Goal: Obtain resource: Obtain resource

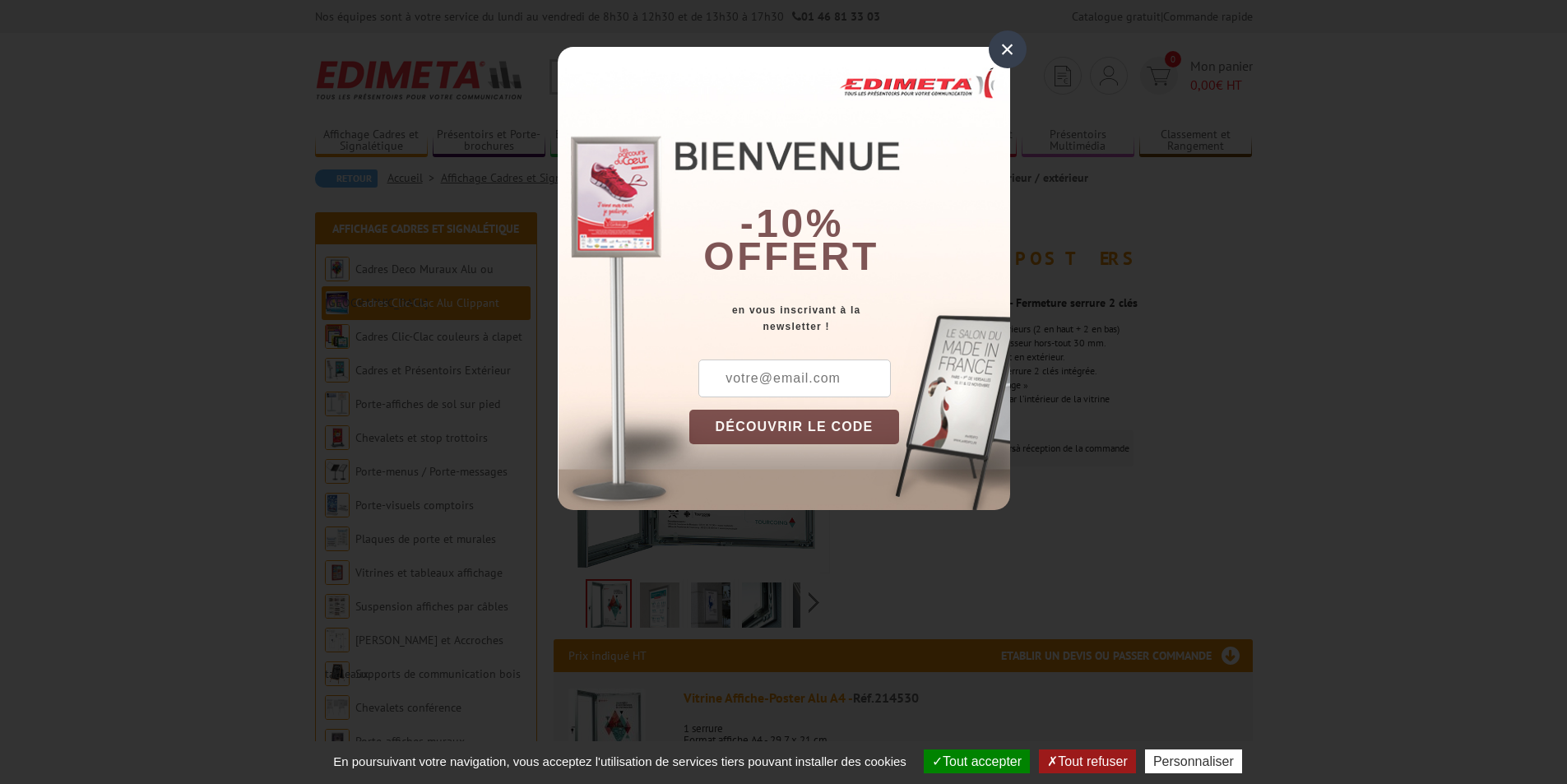
click at [1004, 51] on div "×" at bounding box center [1008, 49] width 38 height 38
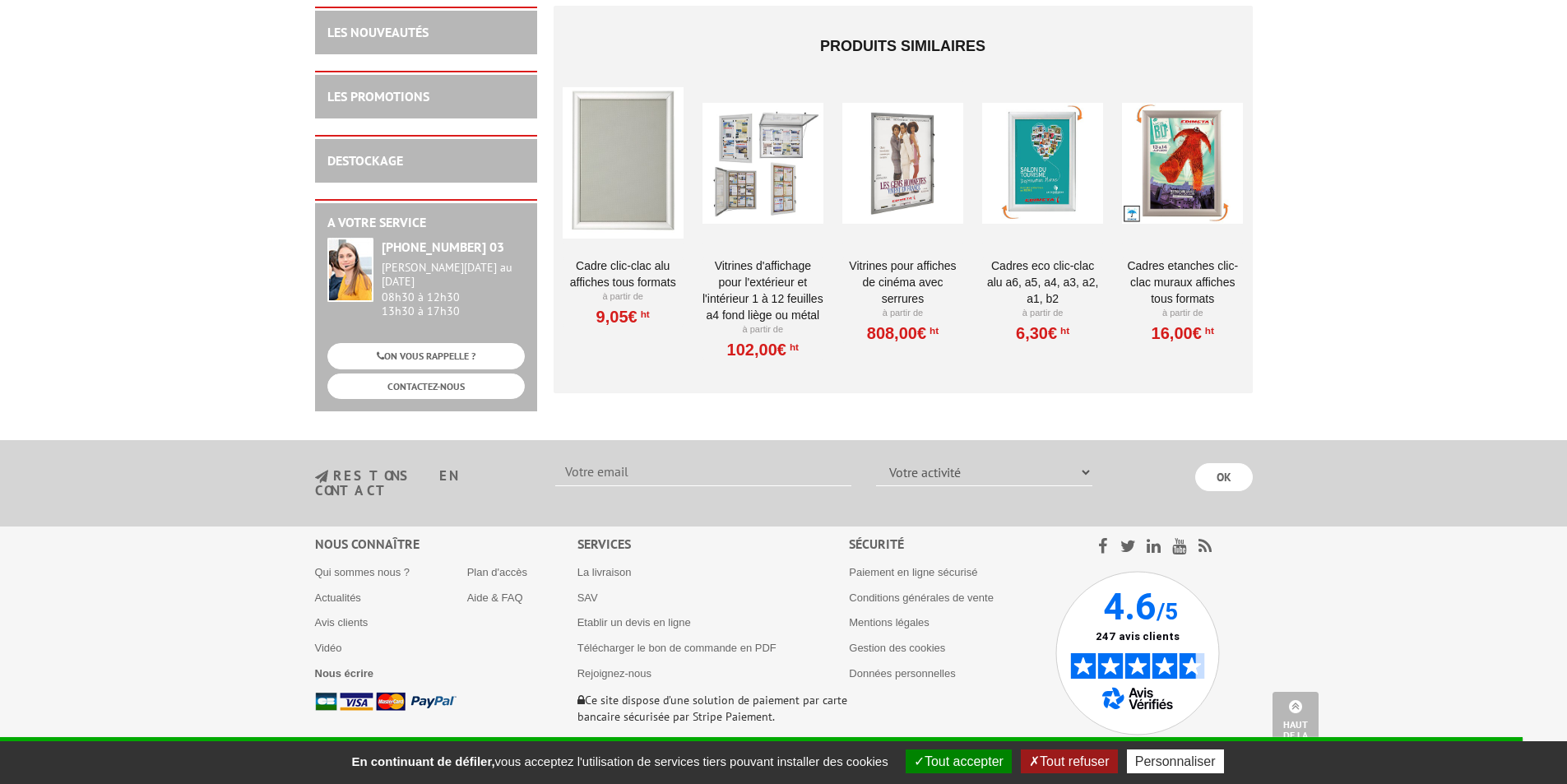
scroll to position [1750, 0]
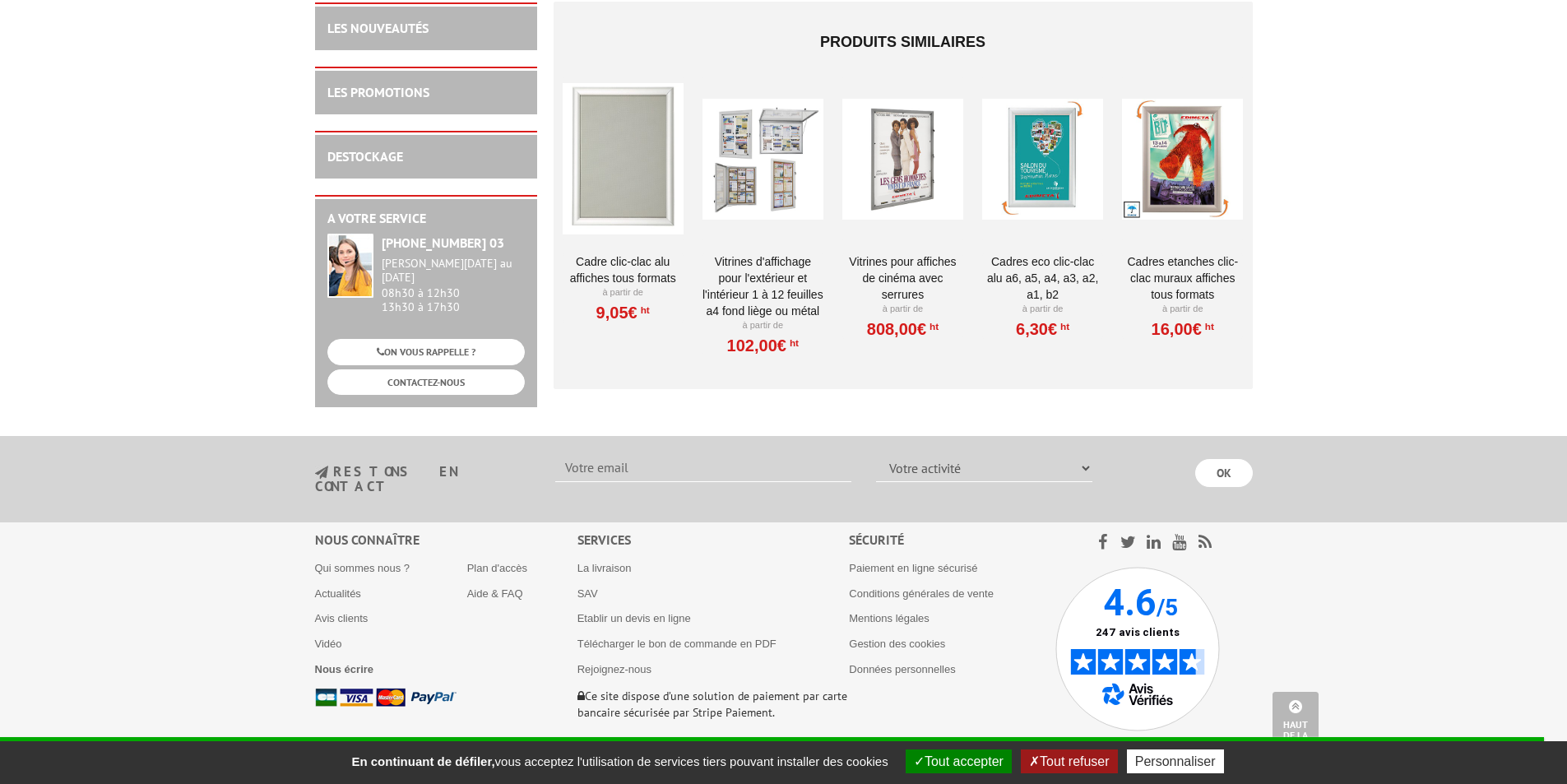
click at [977, 758] on button "Tout accepter" at bounding box center [958, 761] width 106 height 24
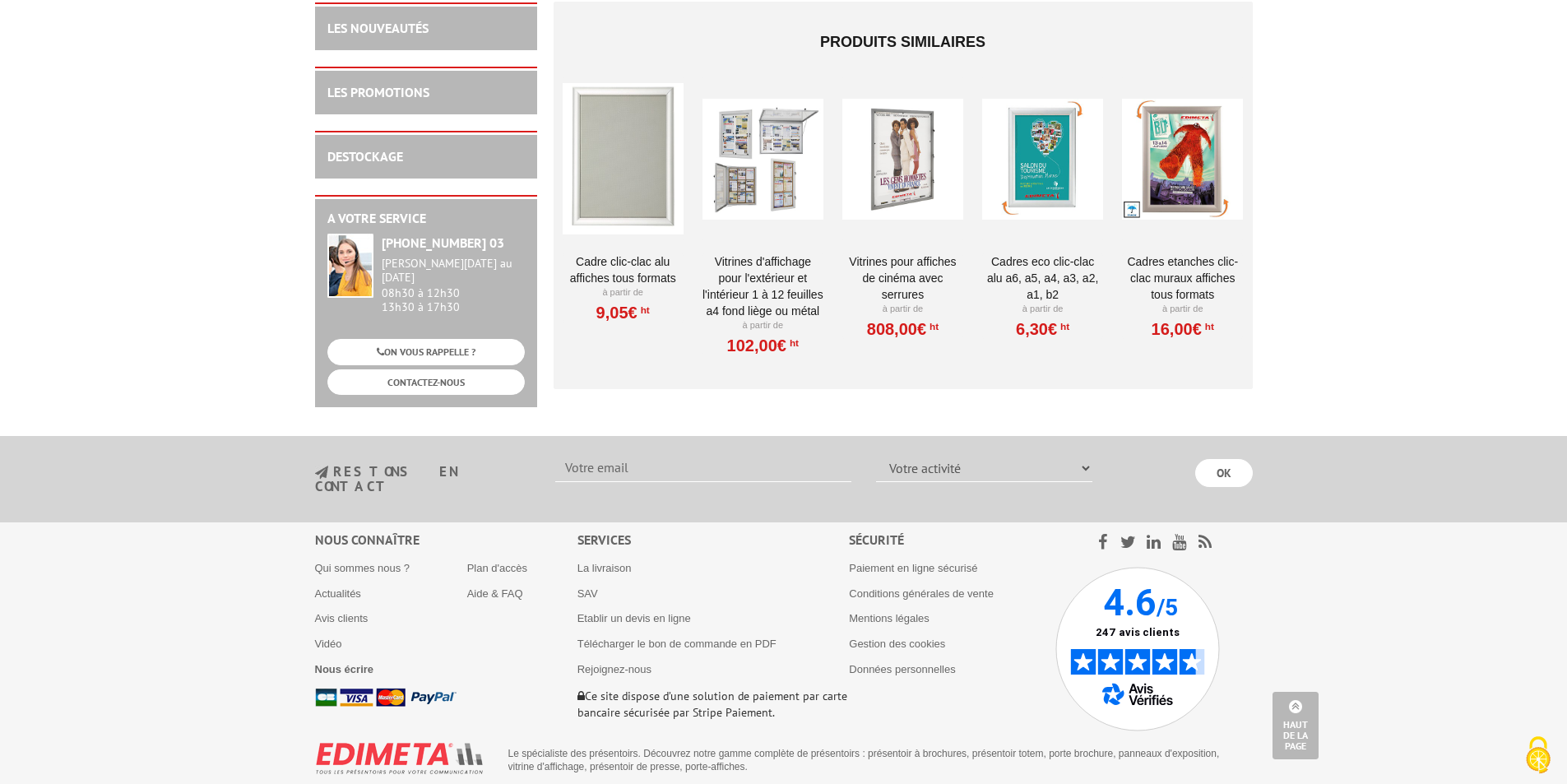
scroll to position [0, 0]
click at [653, 612] on link "Etablir un devis en ligne" at bounding box center [634, 618] width 114 height 13
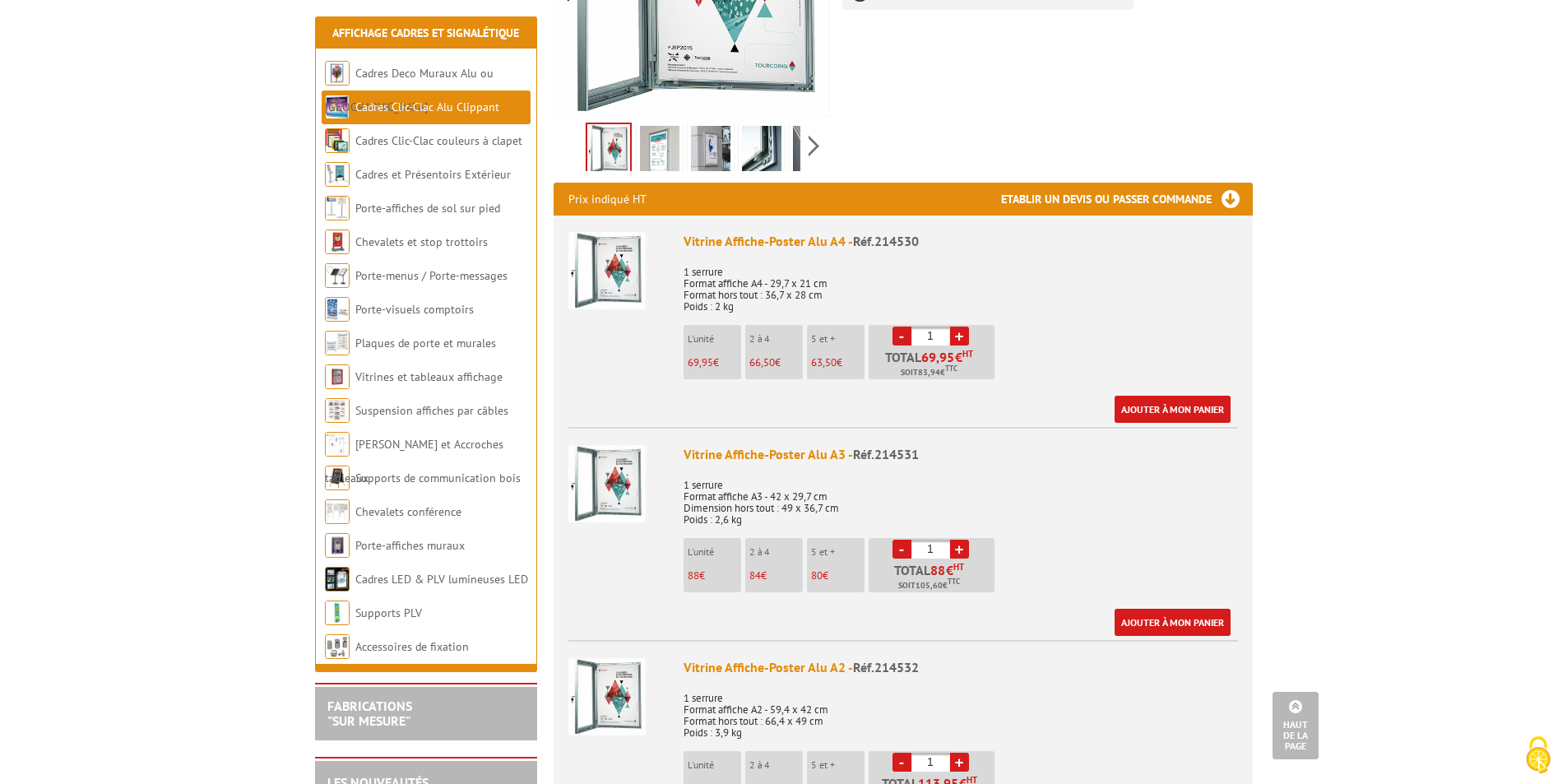
scroll to position [434, 0]
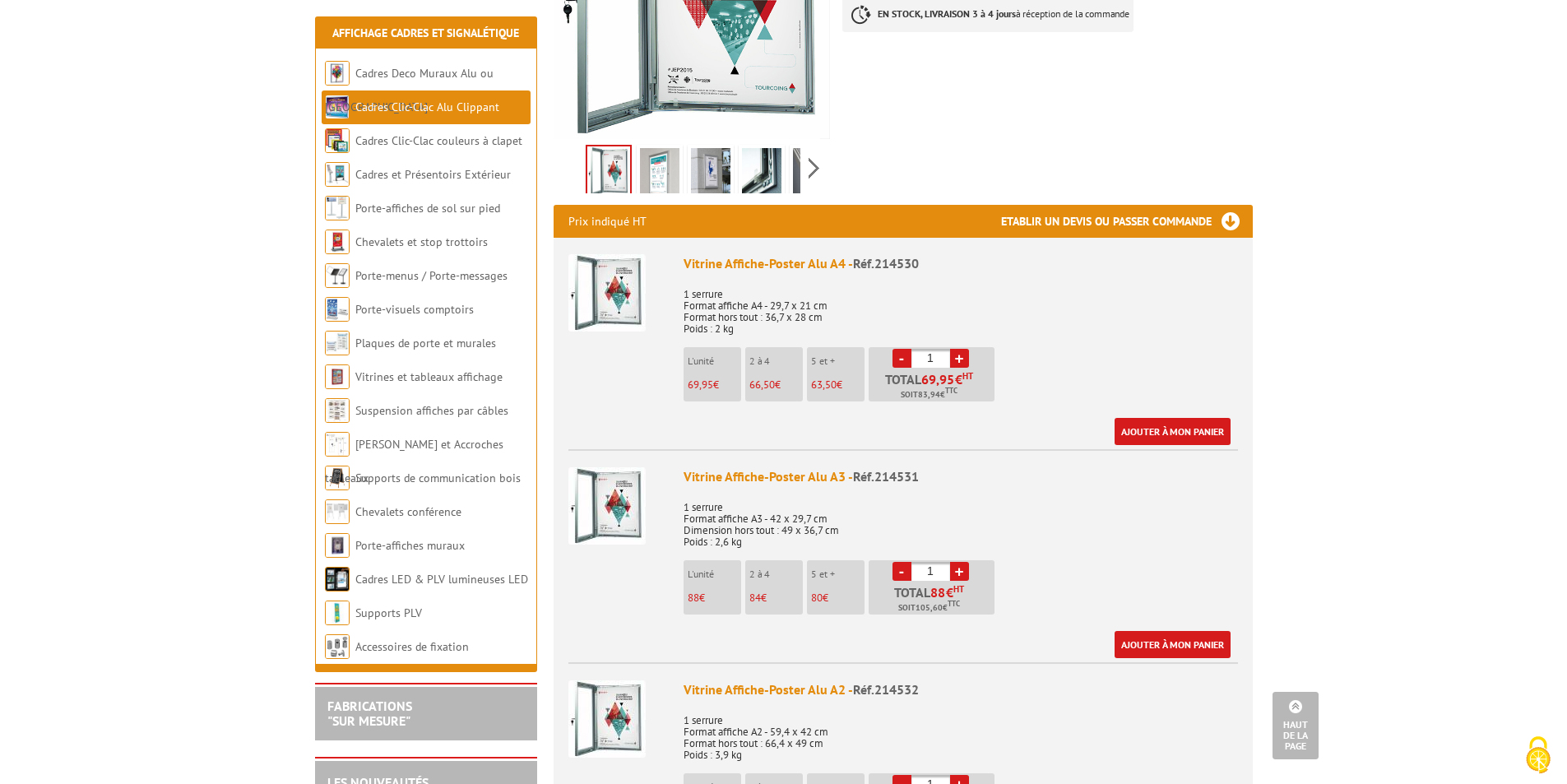
click at [609, 279] on img at bounding box center [607, 292] width 77 height 77
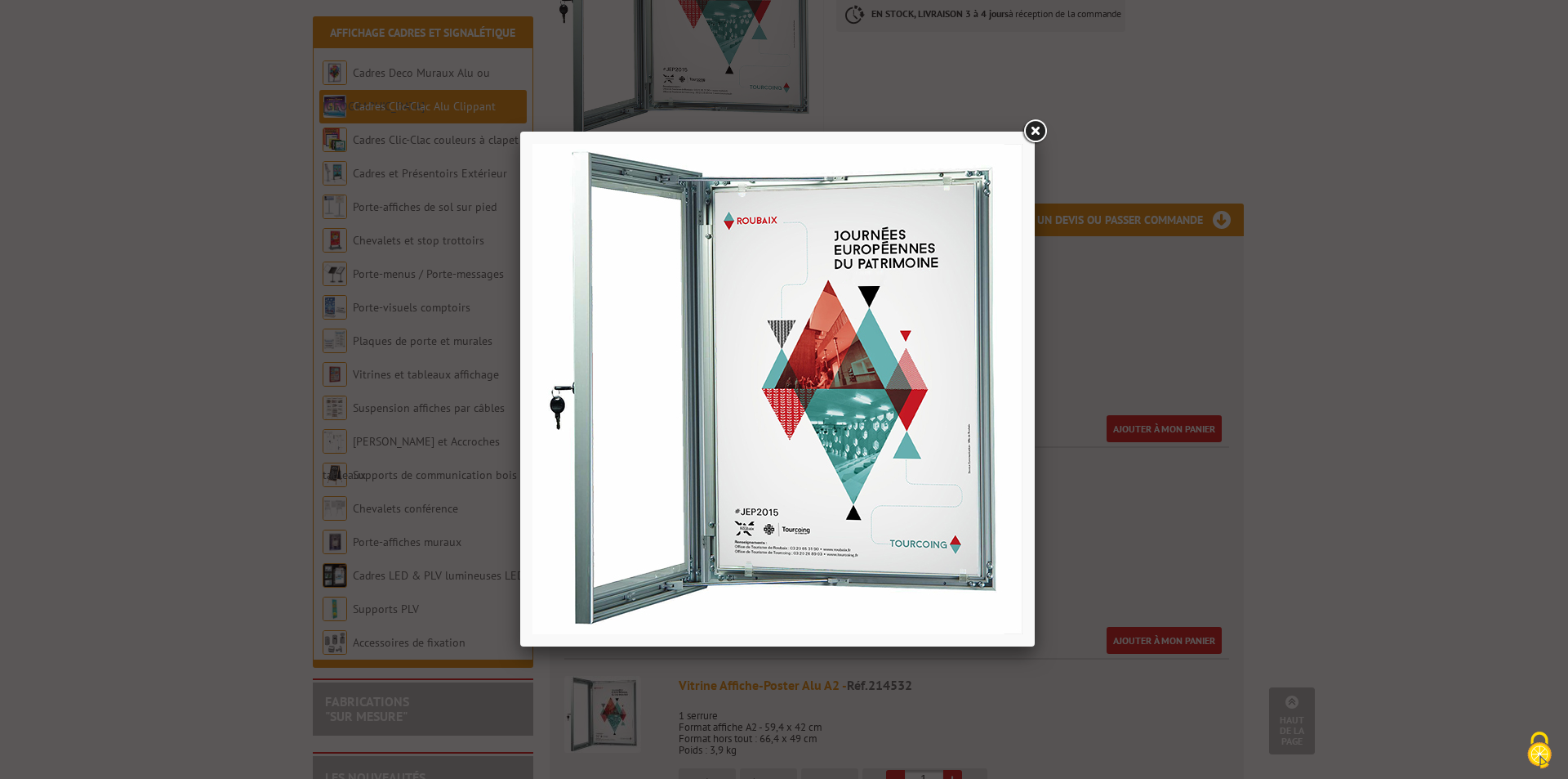
click at [1037, 126] on link at bounding box center [1034, 132] width 29 height 30
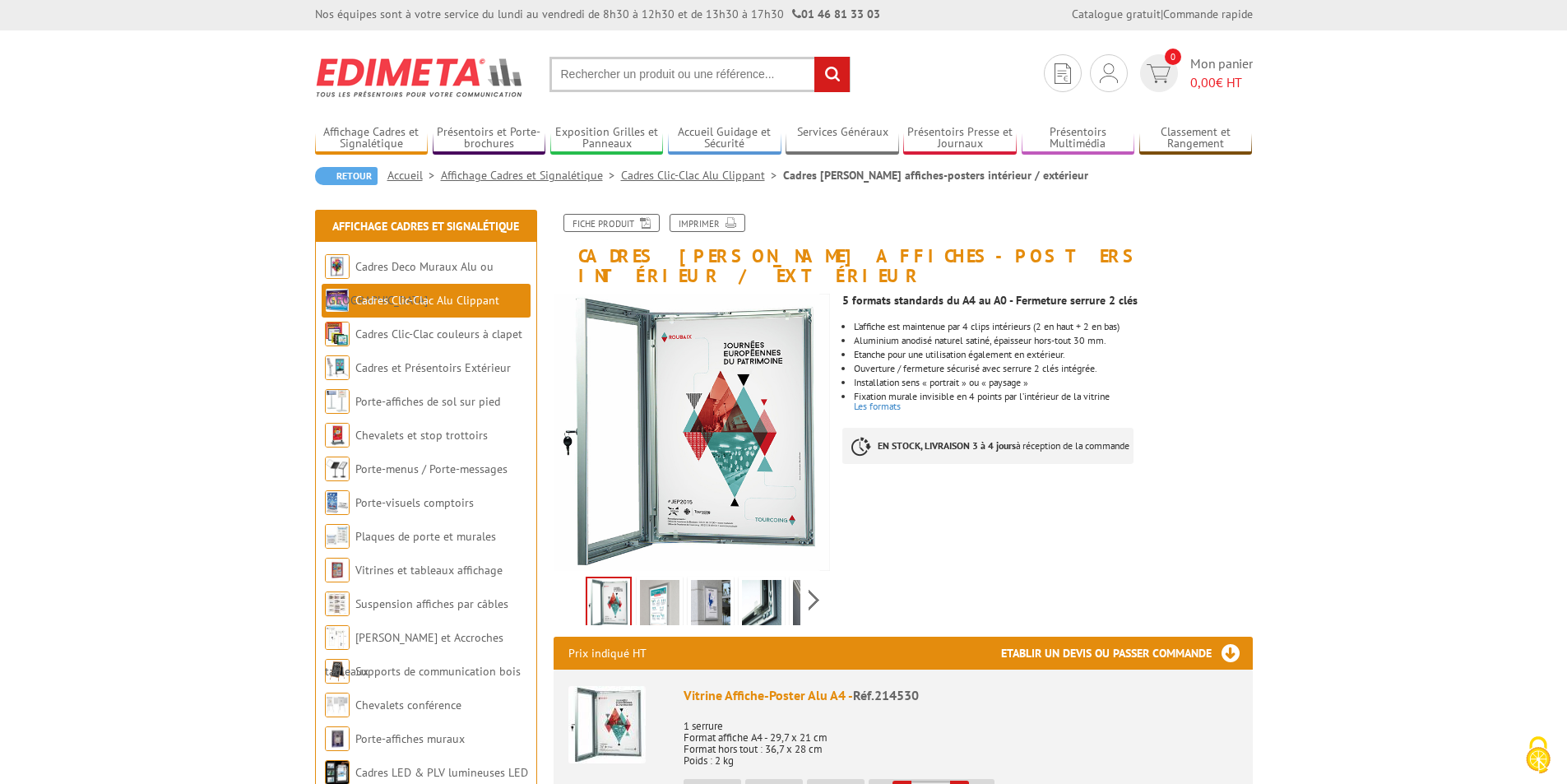
scroll to position [0, 0]
